Goal: Find specific page/section: Find specific page/section

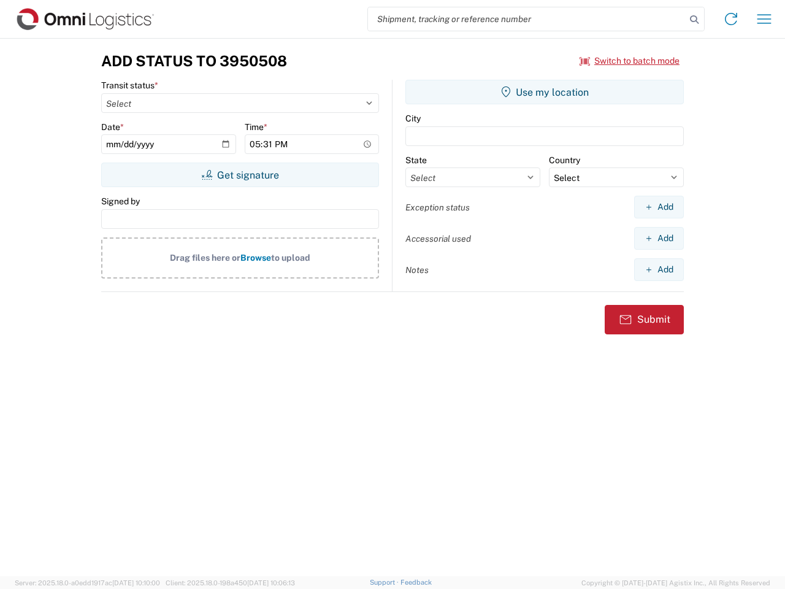
click at [527, 19] on input "search" at bounding box center [527, 18] width 318 height 23
click at [694, 20] on icon at bounding box center [694, 19] width 17 height 17
click at [731, 19] on icon at bounding box center [731, 19] width 20 height 20
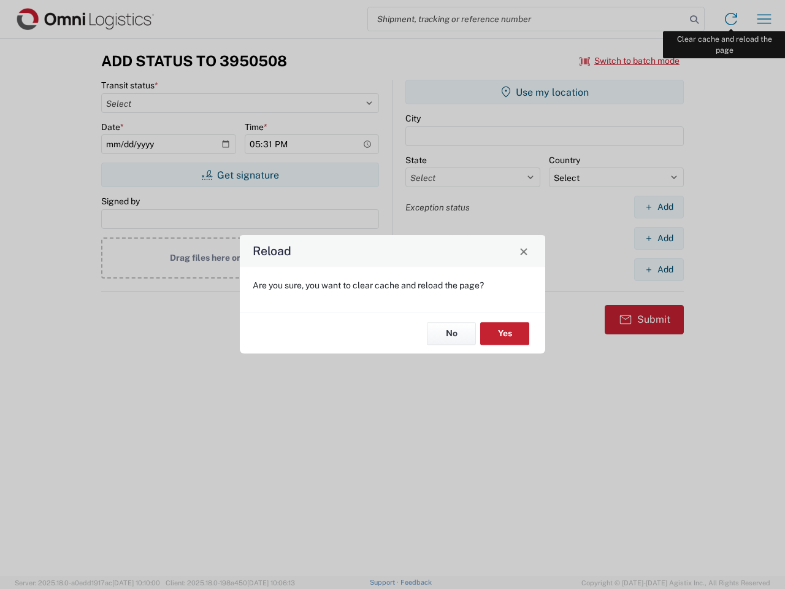
click at [764, 19] on div "Reload Are you sure, you want to clear cache and reload the page? No Yes" at bounding box center [392, 294] width 785 height 589
click at [630, 61] on div "Reload Are you sure, you want to clear cache and reload the page? No Yes" at bounding box center [392, 294] width 785 height 589
click at [240, 175] on div "Reload Are you sure, you want to clear cache and reload the page? No Yes" at bounding box center [392, 294] width 785 height 589
click at [545, 92] on div "Reload Are you sure, you want to clear cache and reload the page? No Yes" at bounding box center [392, 294] width 785 height 589
click at [659, 207] on div "Reload Are you sure, you want to clear cache and reload the page? No Yes" at bounding box center [392, 294] width 785 height 589
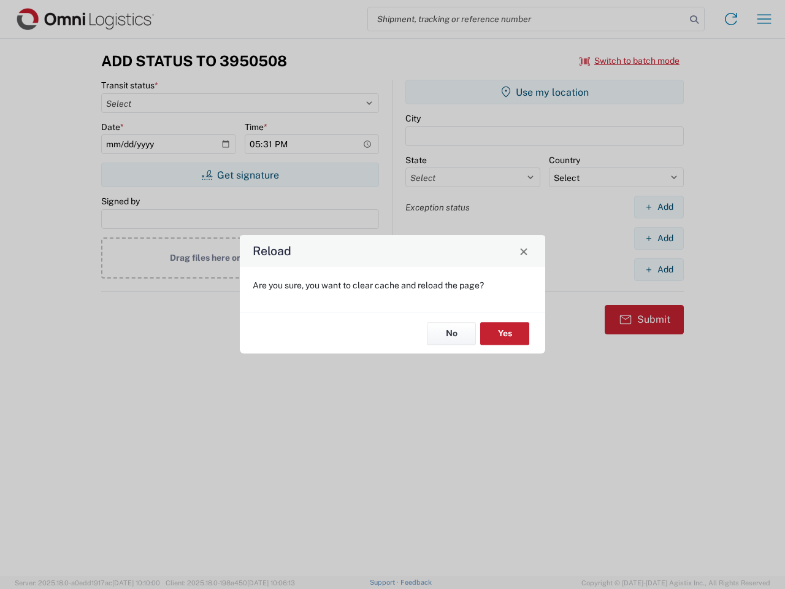
click at [659, 238] on div "Reload Are you sure, you want to clear cache and reload the page? No Yes" at bounding box center [392, 294] width 785 height 589
click at [659, 269] on div "Reload Are you sure, you want to clear cache and reload the page? No Yes" at bounding box center [392, 294] width 785 height 589
